Goal: Task Accomplishment & Management: Manage account settings

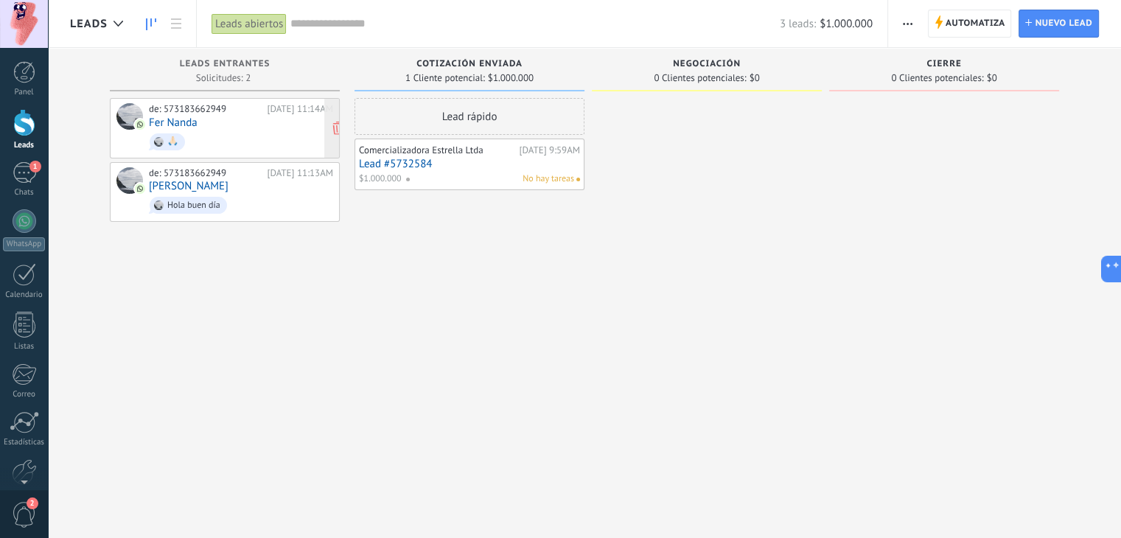
scroll to position [14, 0]
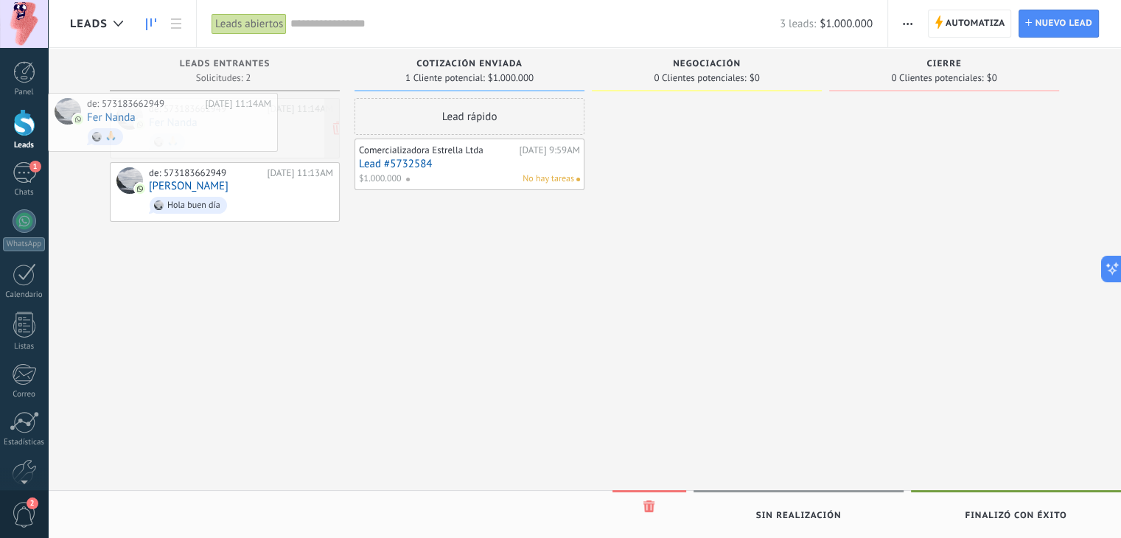
drag, startPoint x: 240, startPoint y: 104, endPoint x: 159, endPoint y: 100, distance: 81.2
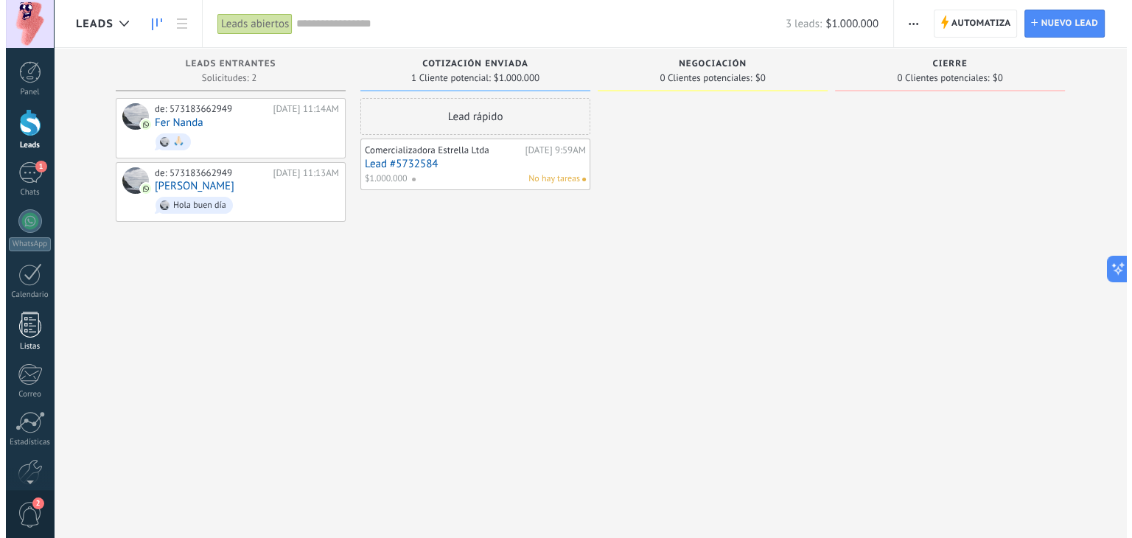
scroll to position [74, 0]
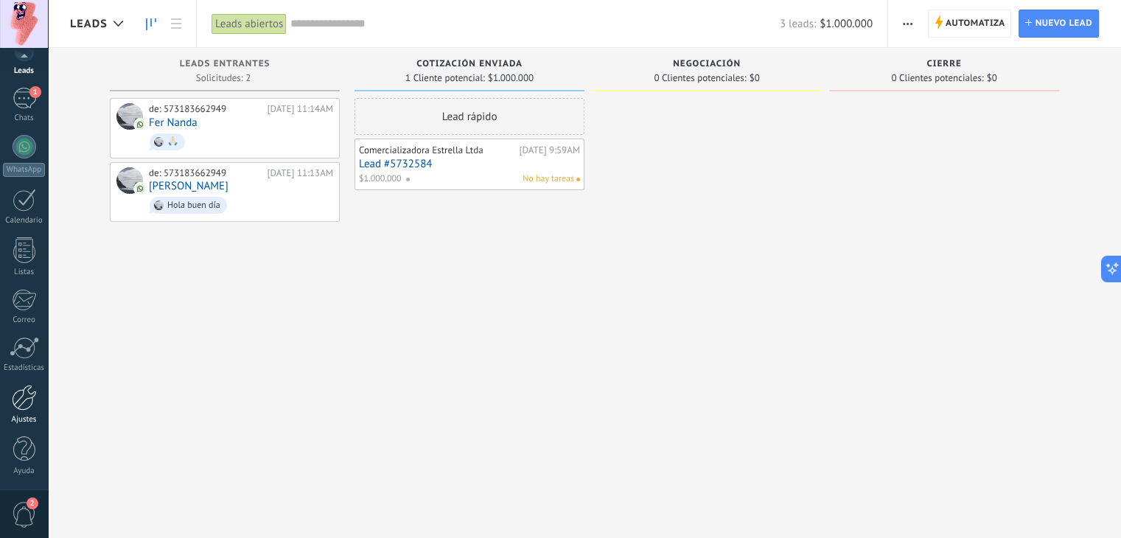
click at [16, 416] on div "Ajustes" at bounding box center [24, 420] width 43 height 10
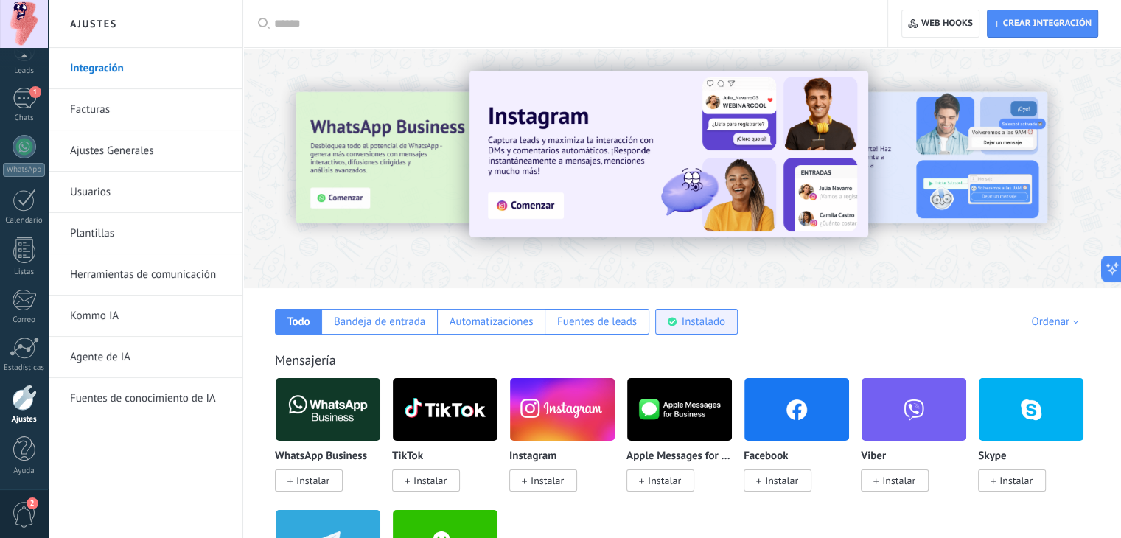
click at [718, 327] on div "Instalado" at bounding box center [703, 322] width 43 height 14
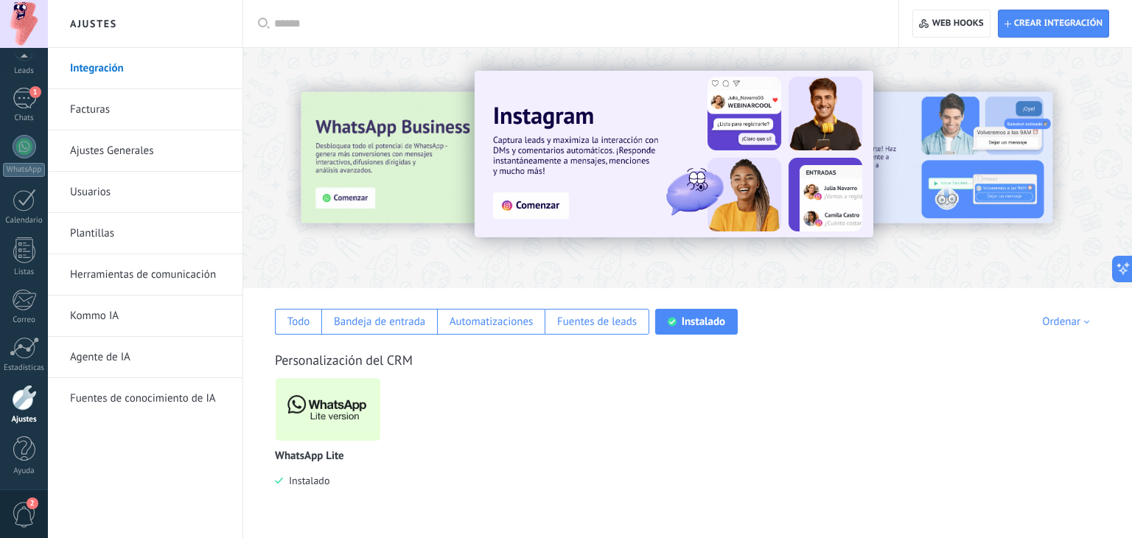
click at [342, 397] on img at bounding box center [328, 410] width 105 height 72
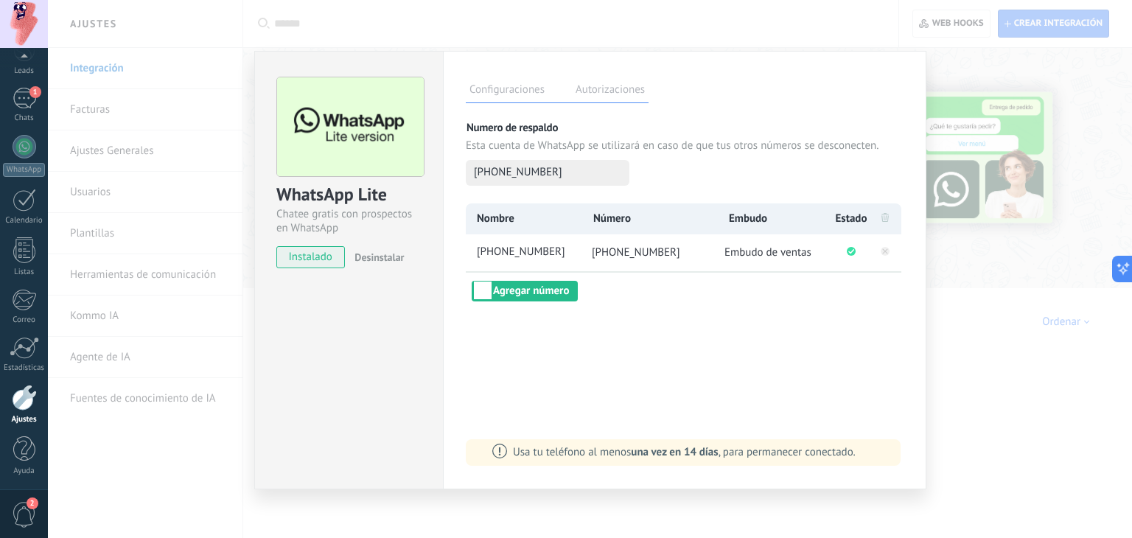
drag, startPoint x: 685, startPoint y: 256, endPoint x: 611, endPoint y: 260, distance: 73.8
click at [611, 260] on li "[PHONE_NUMBER]" at bounding box center [649, 252] width 137 height 37
copy span "[PHONE_NUMBER]"
